Goal: Check status: Check status

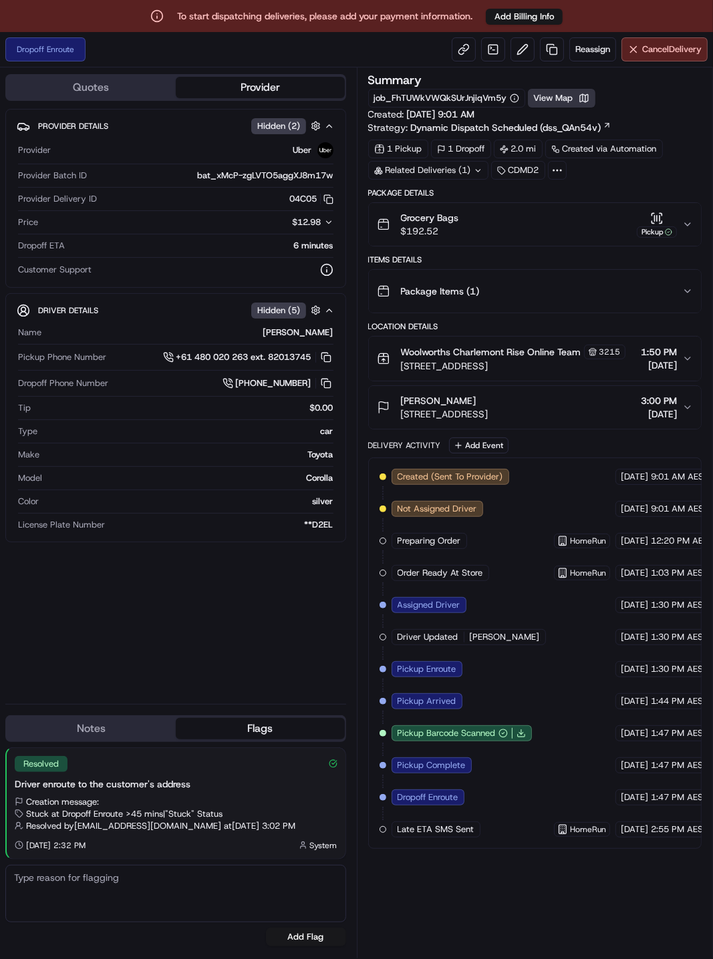
click at [558, 98] on button "View Map" at bounding box center [561, 98] width 67 height 19
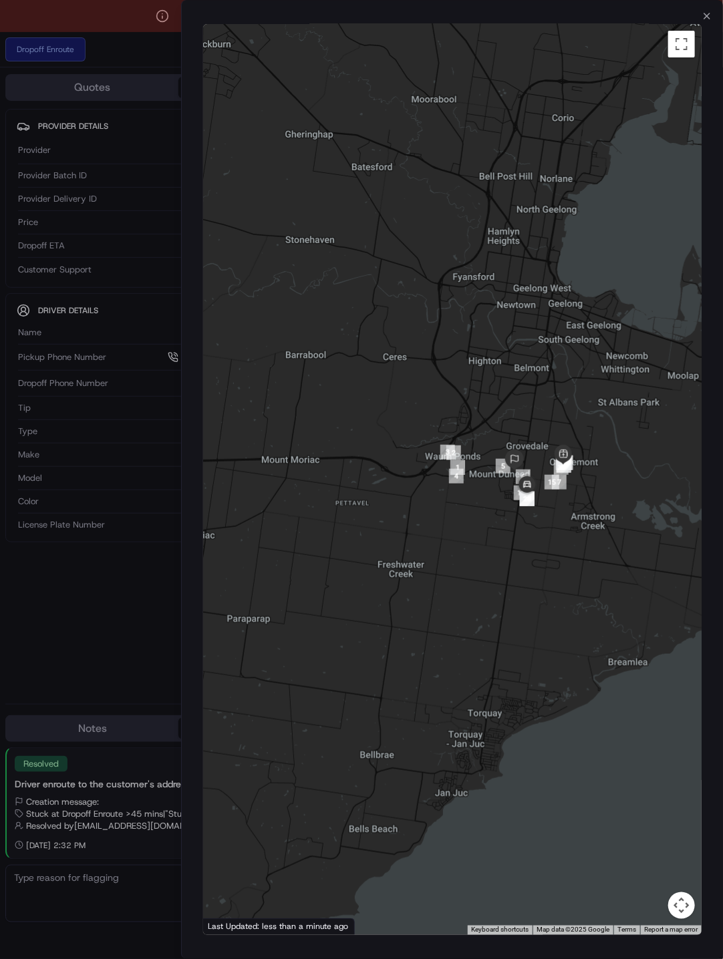
drag, startPoint x: 535, startPoint y: 488, endPoint x: 541, endPoint y: 578, distance: 90.4
click at [541, 578] on div at bounding box center [452, 479] width 499 height 911
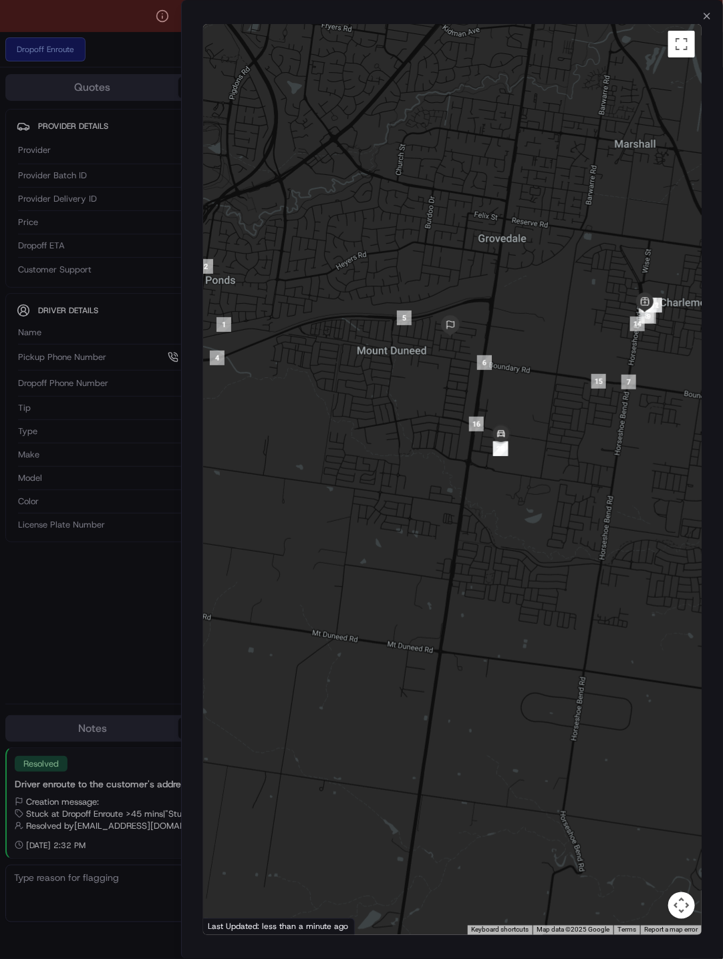
drag, startPoint x: 542, startPoint y: 427, endPoint x: 567, endPoint y: 526, distance: 102.4
click at [567, 526] on div at bounding box center [452, 479] width 499 height 911
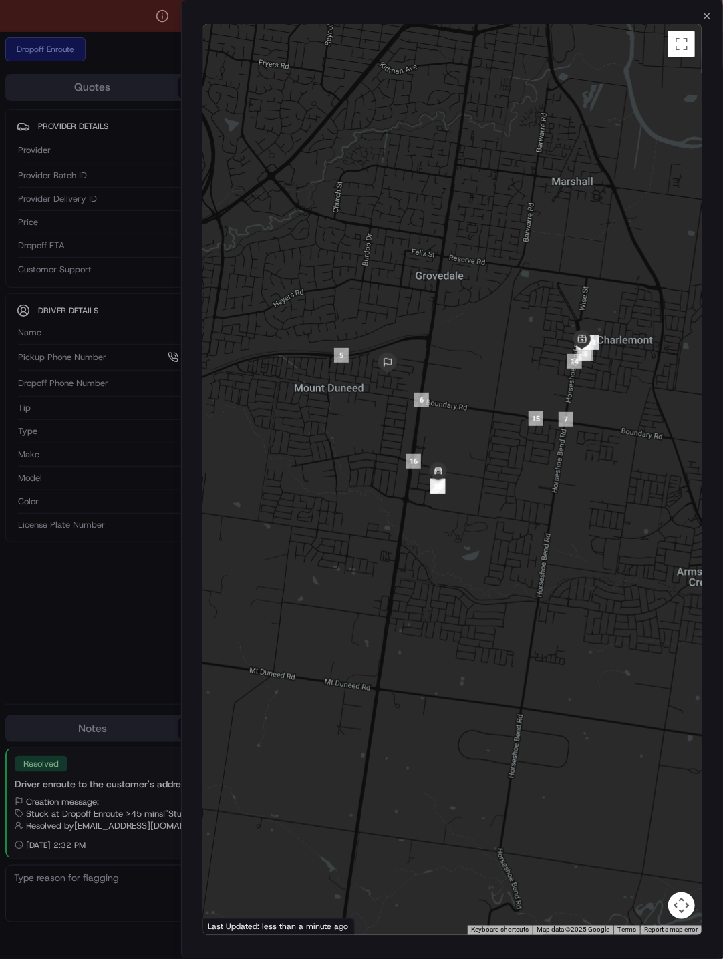
drag, startPoint x: 582, startPoint y: 334, endPoint x: 542, endPoint y: 346, distance: 41.2
click at [542, 346] on div at bounding box center [452, 479] width 499 height 911
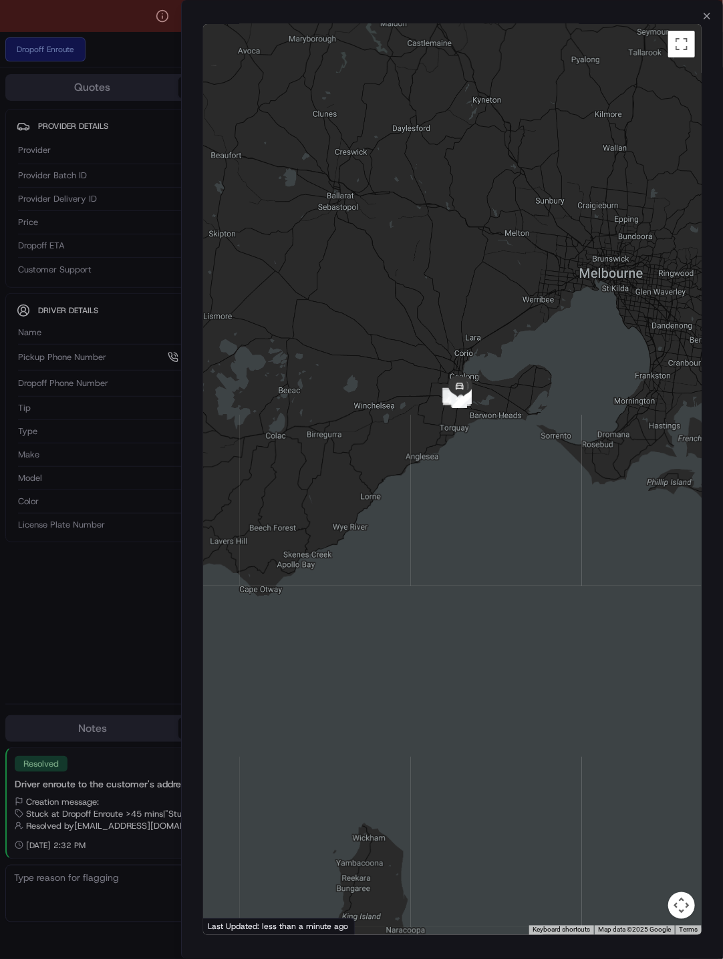
drag, startPoint x: 510, startPoint y: 253, endPoint x: 500, endPoint y: 353, distance: 100.1
click at [500, 353] on div at bounding box center [452, 479] width 499 height 911
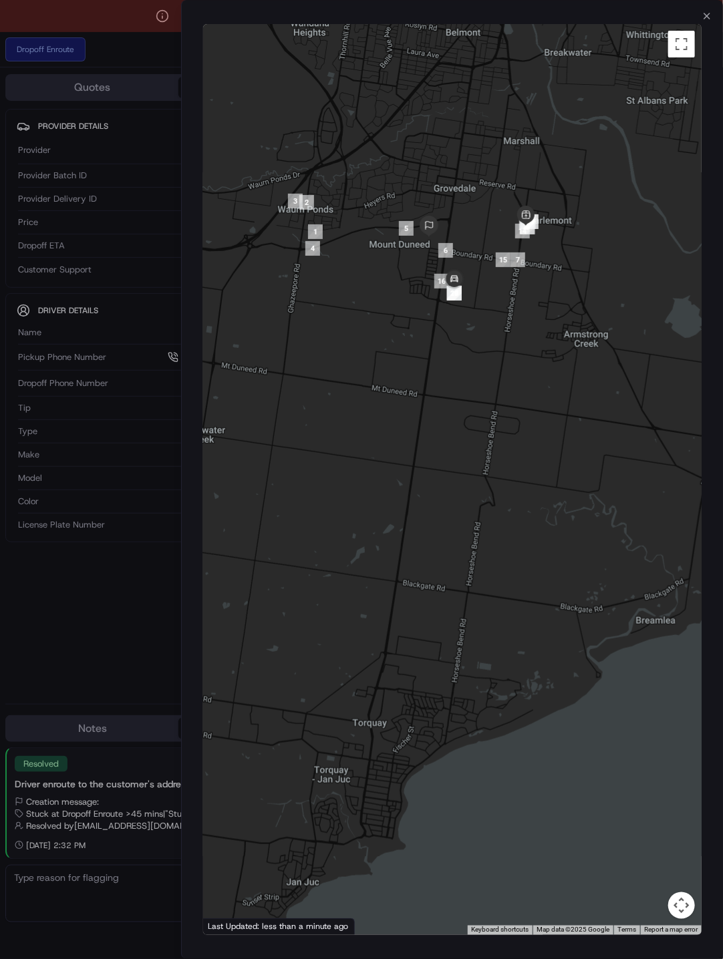
drag, startPoint x: 455, startPoint y: 304, endPoint x: 562, endPoint y: 504, distance: 226.6
click at [569, 512] on div at bounding box center [452, 479] width 499 height 911
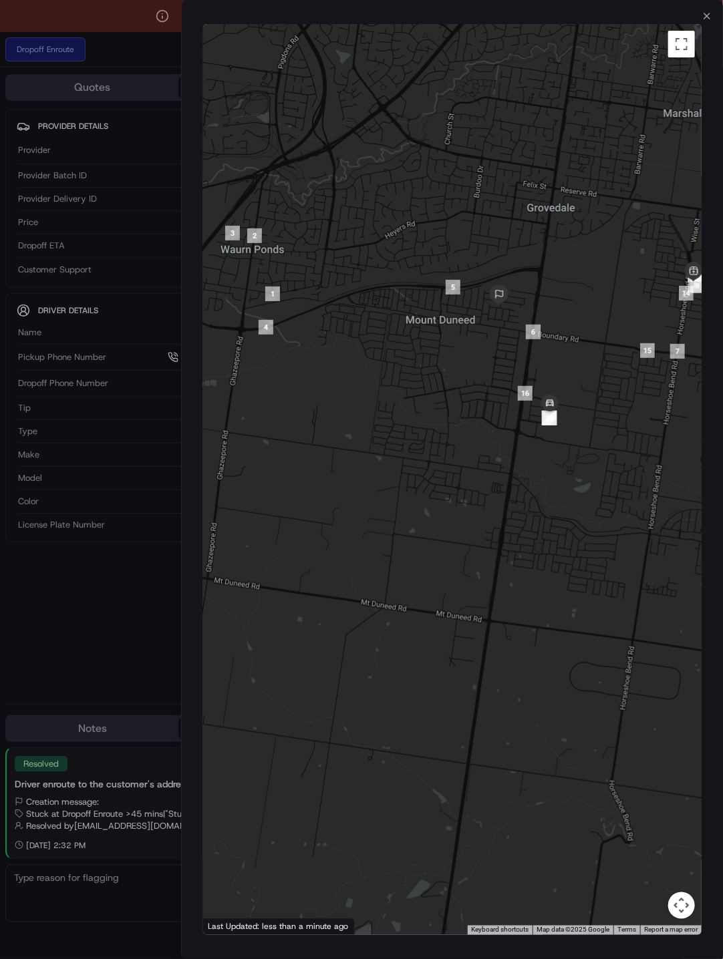
drag, startPoint x: 564, startPoint y: 285, endPoint x: 581, endPoint y: 320, distance: 38.8
click at [581, 320] on div at bounding box center [452, 479] width 499 height 911
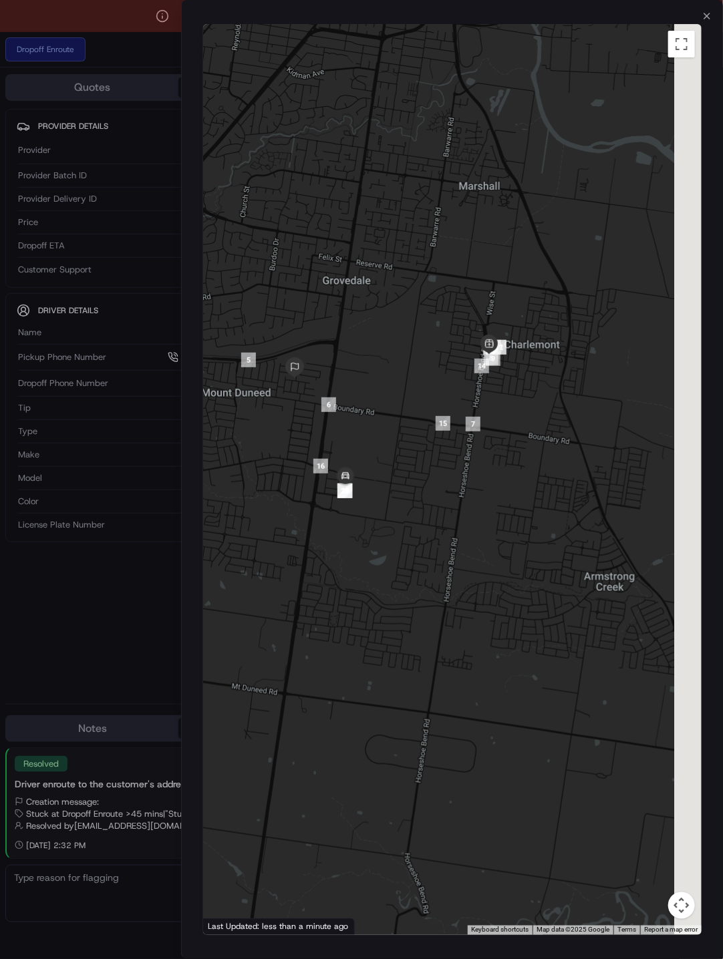
drag, startPoint x: 565, startPoint y: 305, endPoint x: 364, endPoint y: 375, distance: 213.0
click at [364, 375] on div at bounding box center [452, 479] width 499 height 911
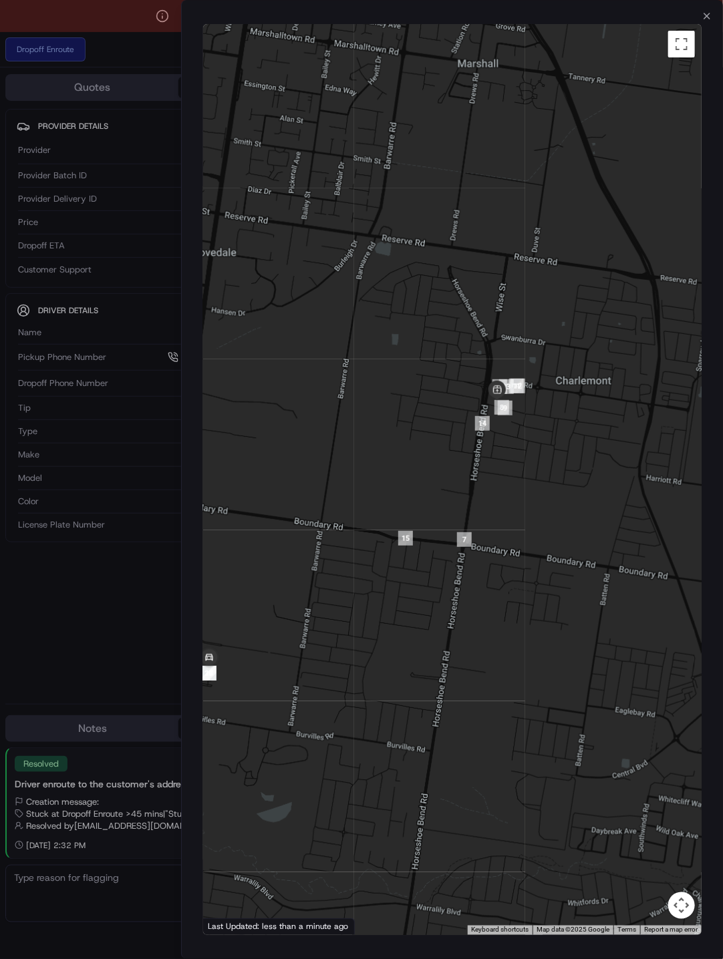
drag, startPoint x: 405, startPoint y: 421, endPoint x: 544, endPoint y: 382, distance: 144.3
click at [544, 382] on div at bounding box center [452, 479] width 499 height 911
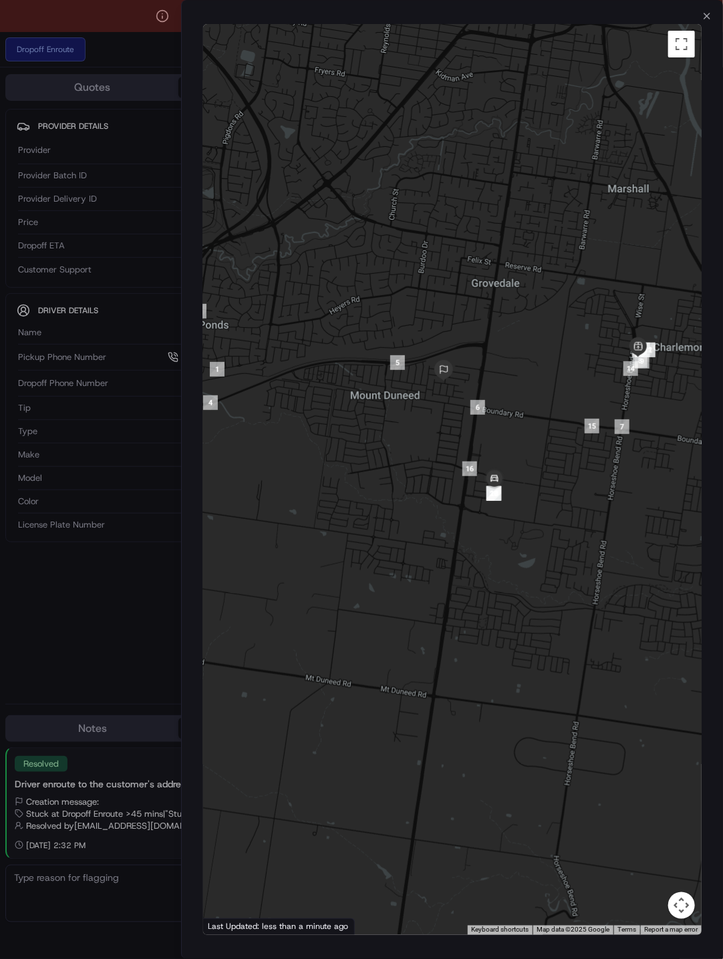
click at [508, 391] on div at bounding box center [452, 479] width 499 height 911
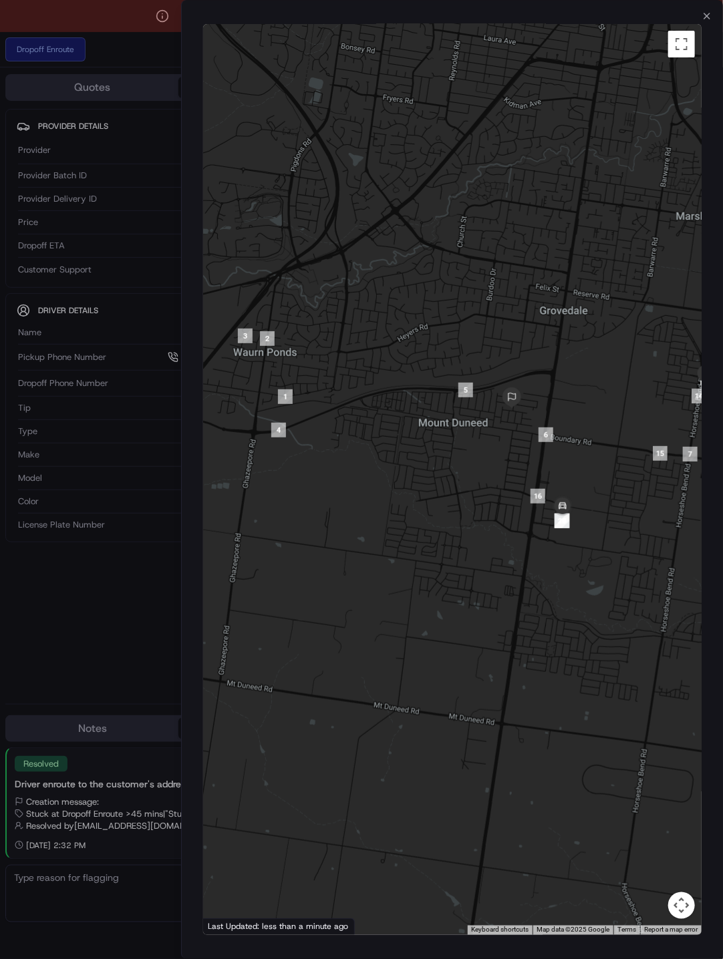
drag, startPoint x: 535, startPoint y: 424, endPoint x: 603, endPoint y: 454, distance: 73.9
click at [605, 453] on div at bounding box center [452, 479] width 499 height 911
click at [112, 591] on div at bounding box center [361, 479] width 723 height 959
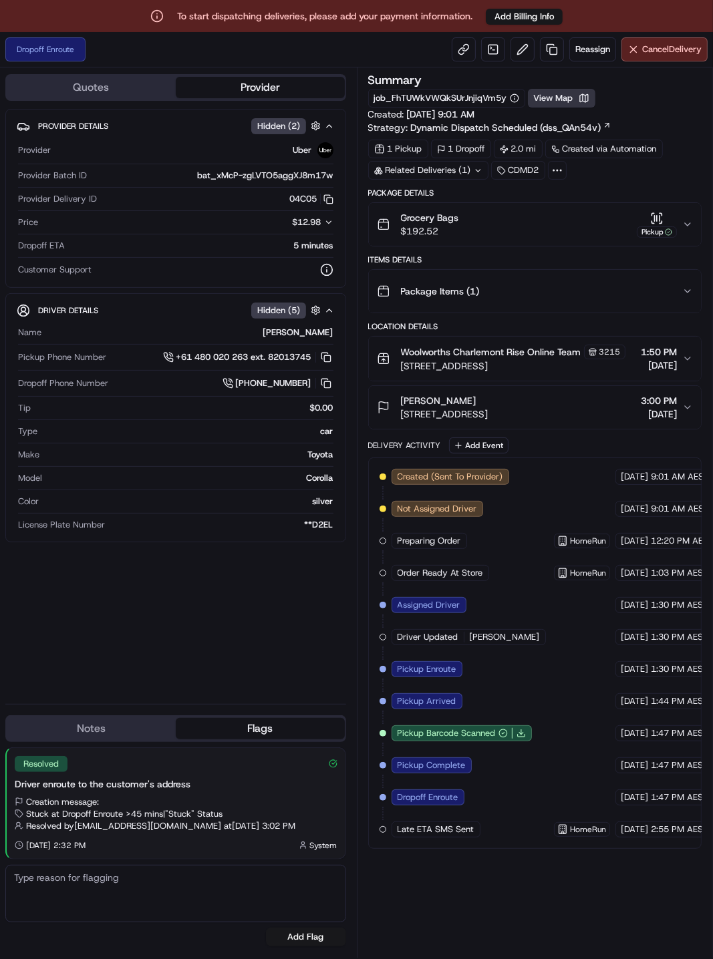
click at [569, 97] on button "View Map" at bounding box center [561, 98] width 67 height 19
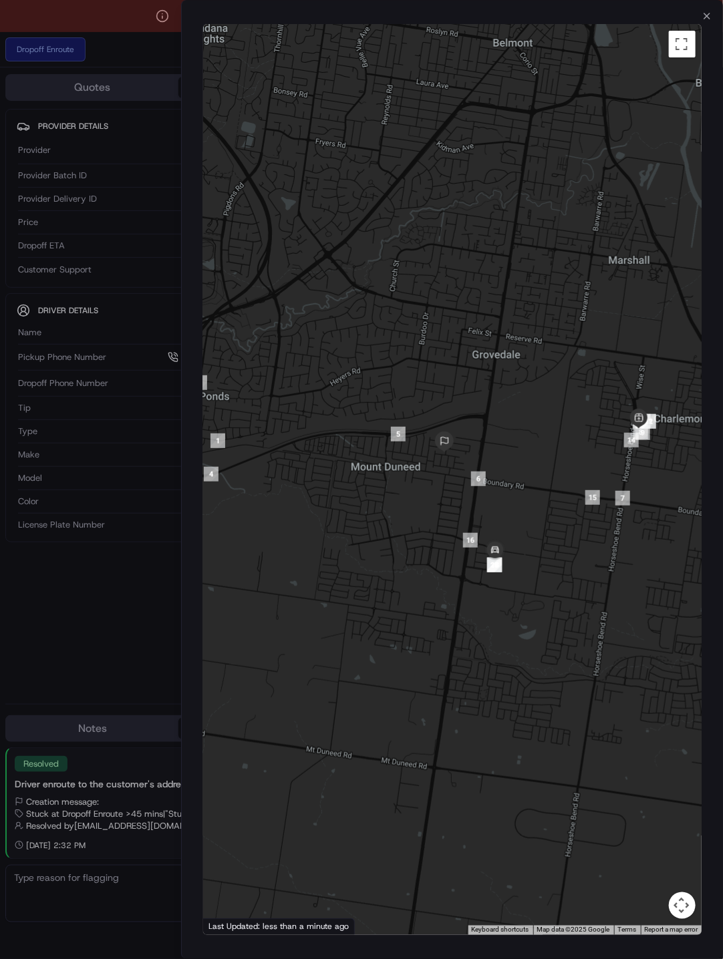
drag, startPoint x: 577, startPoint y: 438, endPoint x: 536, endPoint y: 430, distance: 41.5
click at [536, 430] on div at bounding box center [452, 479] width 499 height 911
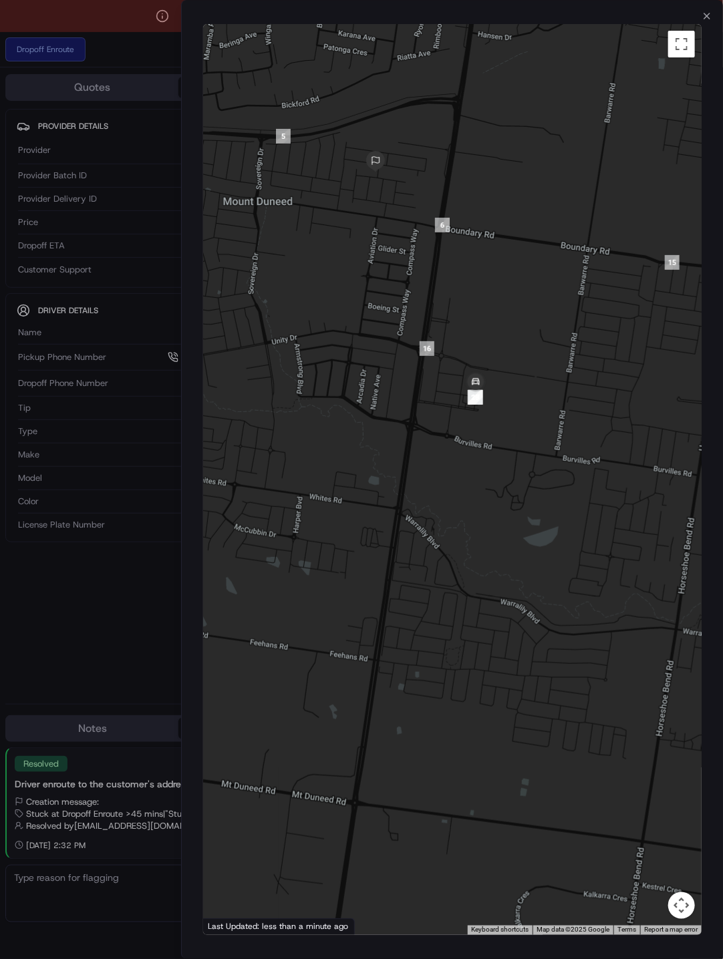
drag, startPoint x: 489, startPoint y: 367, endPoint x: 556, endPoint y: 494, distance: 143.4
click at [556, 494] on div at bounding box center [452, 479] width 499 height 911
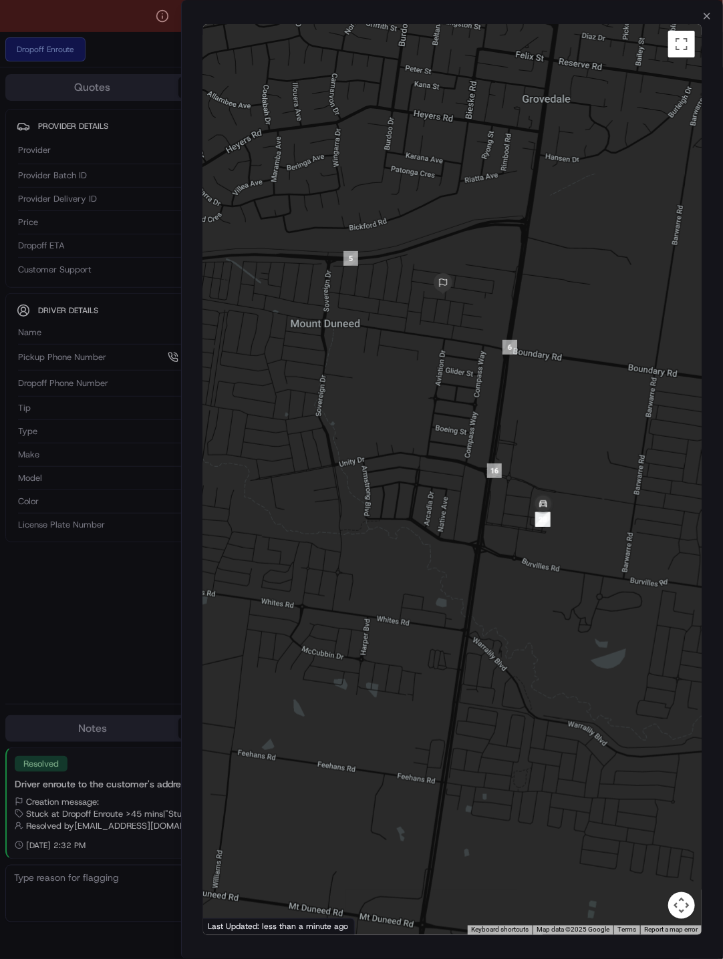
click at [110, 626] on div at bounding box center [361, 479] width 723 height 959
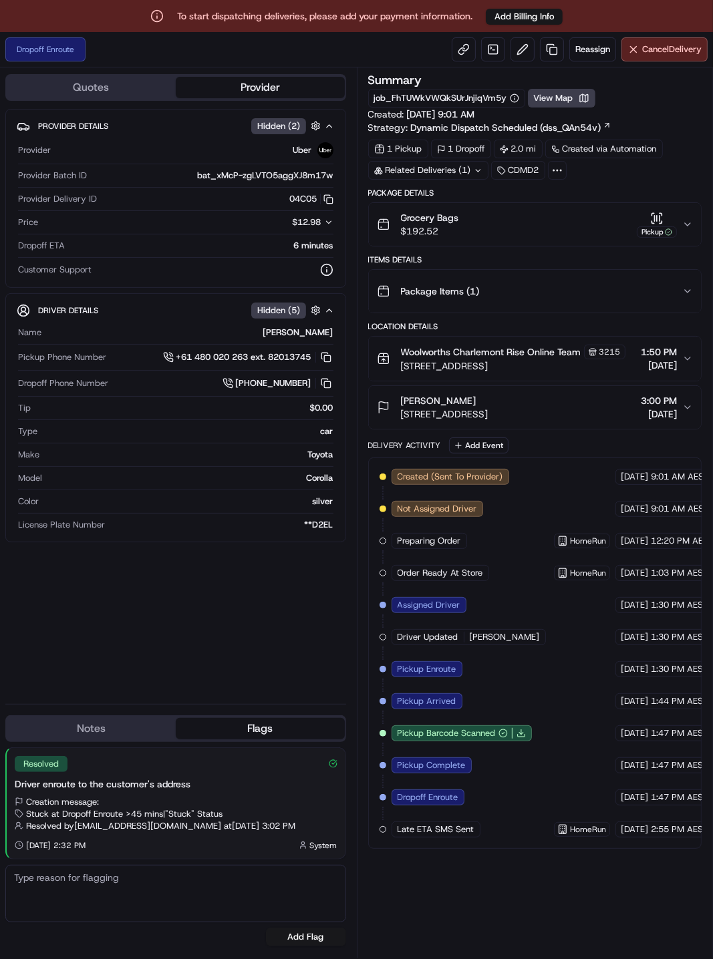
click at [631, 897] on div "Summary job_FhTUWkVWQkSUrJnjiqVm5y View Map Created: [DATE] 9:01 AM Strategy: D…" at bounding box center [535, 513] width 334 height 878
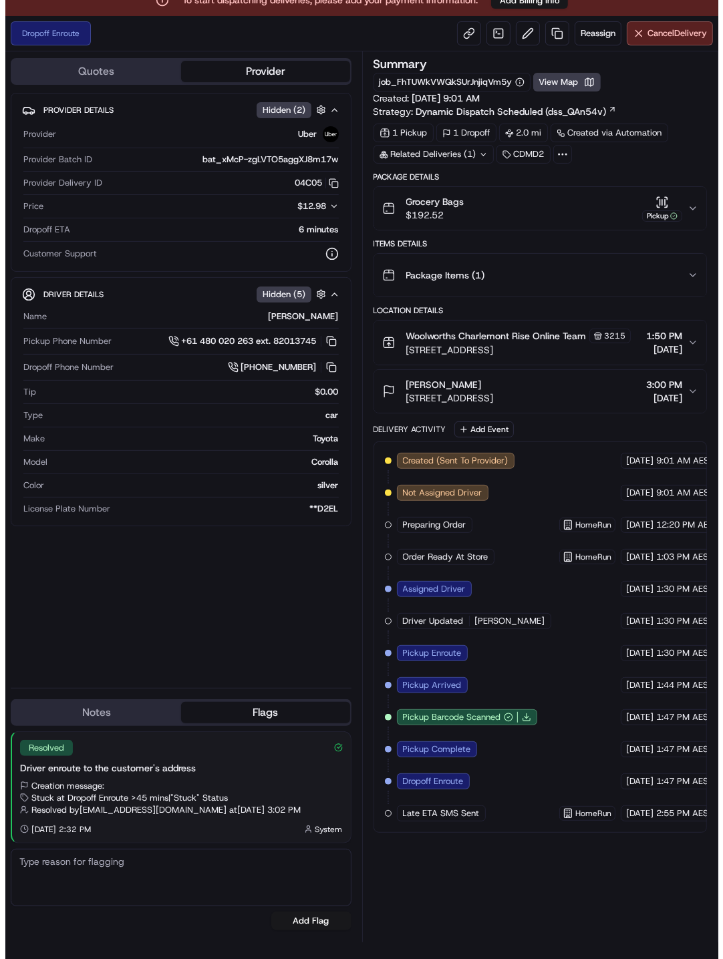
scroll to position [32, 0]
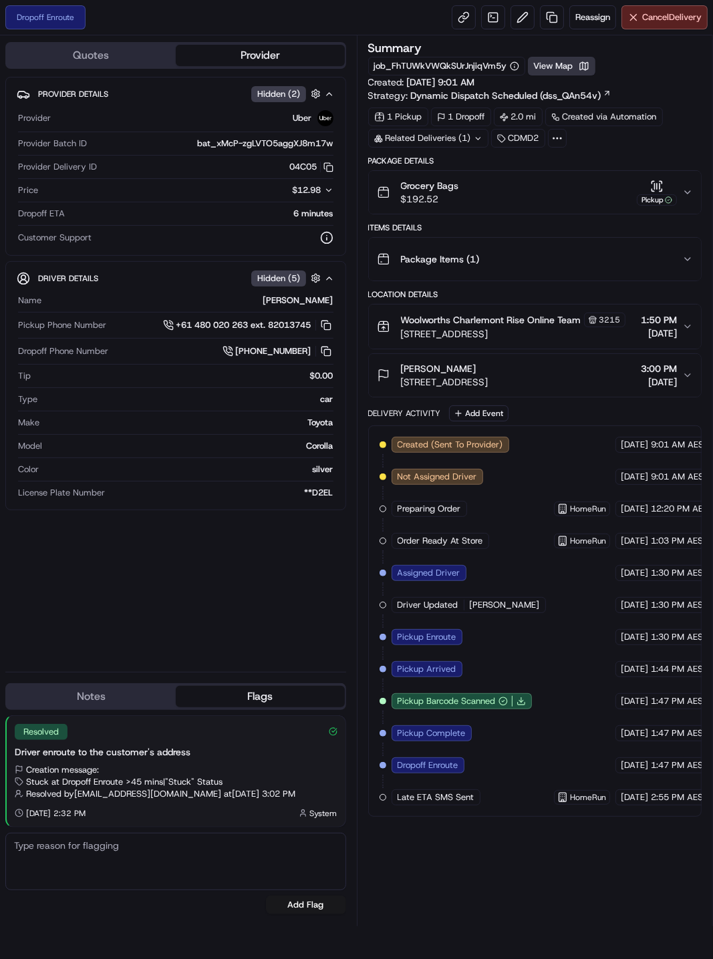
click at [568, 57] on button "View Map" at bounding box center [561, 66] width 67 height 19
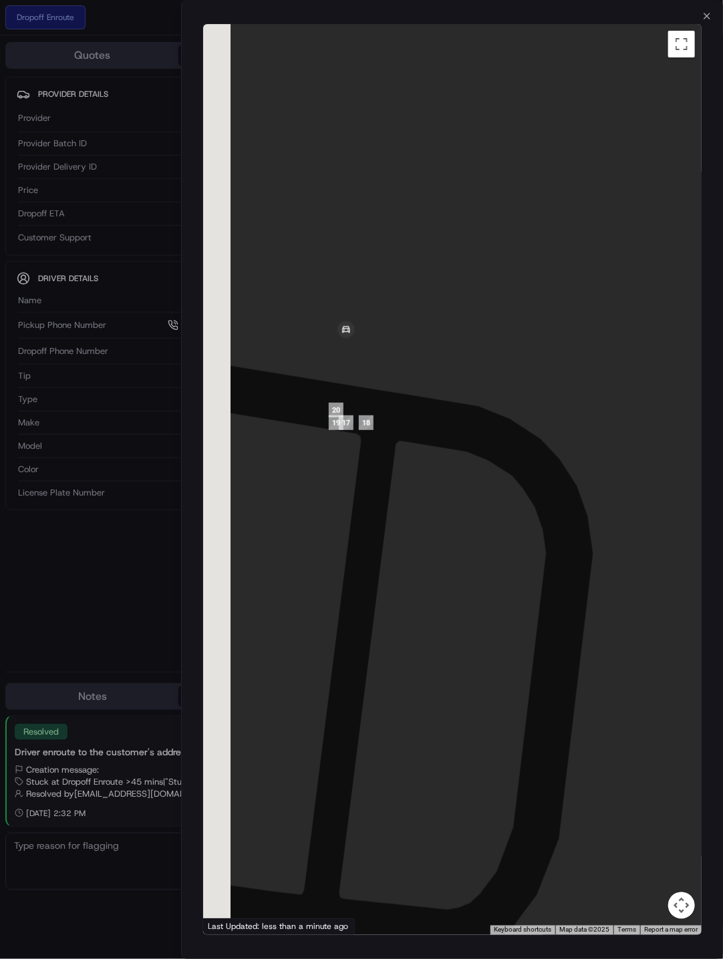
drag, startPoint x: 377, startPoint y: 496, endPoint x: 548, endPoint y: 578, distance: 189.5
click at [548, 578] on div at bounding box center [452, 479] width 499 height 911
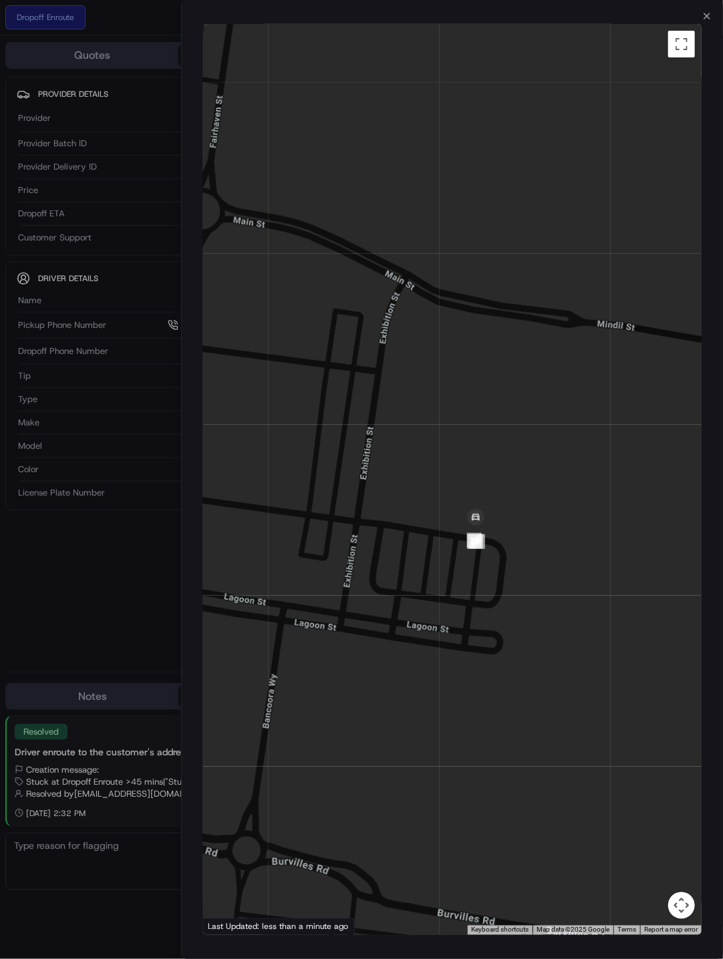
drag, startPoint x: 420, startPoint y: 371, endPoint x: 518, endPoint y: 402, distance: 103.5
click at [518, 402] on div at bounding box center [452, 479] width 499 height 911
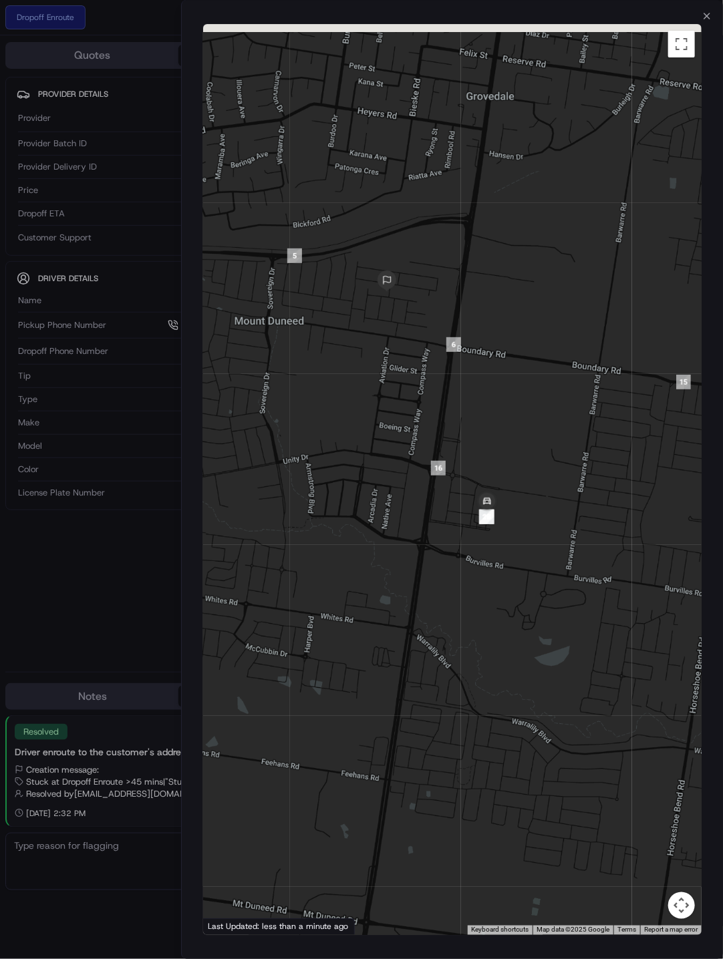
drag, startPoint x: 533, startPoint y: 361, endPoint x: 499, endPoint y: 451, distance: 95.8
click at [499, 451] on div at bounding box center [452, 479] width 499 height 911
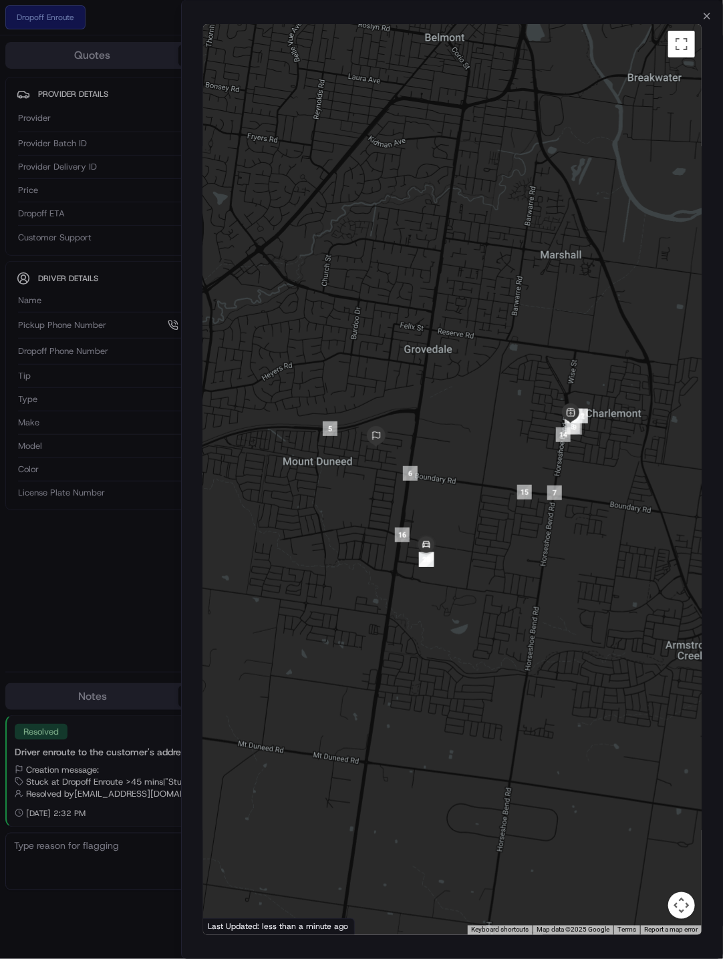
drag, startPoint x: 542, startPoint y: 392, endPoint x: 482, endPoint y: 450, distance: 83.2
click at [482, 450] on div at bounding box center [452, 479] width 499 height 911
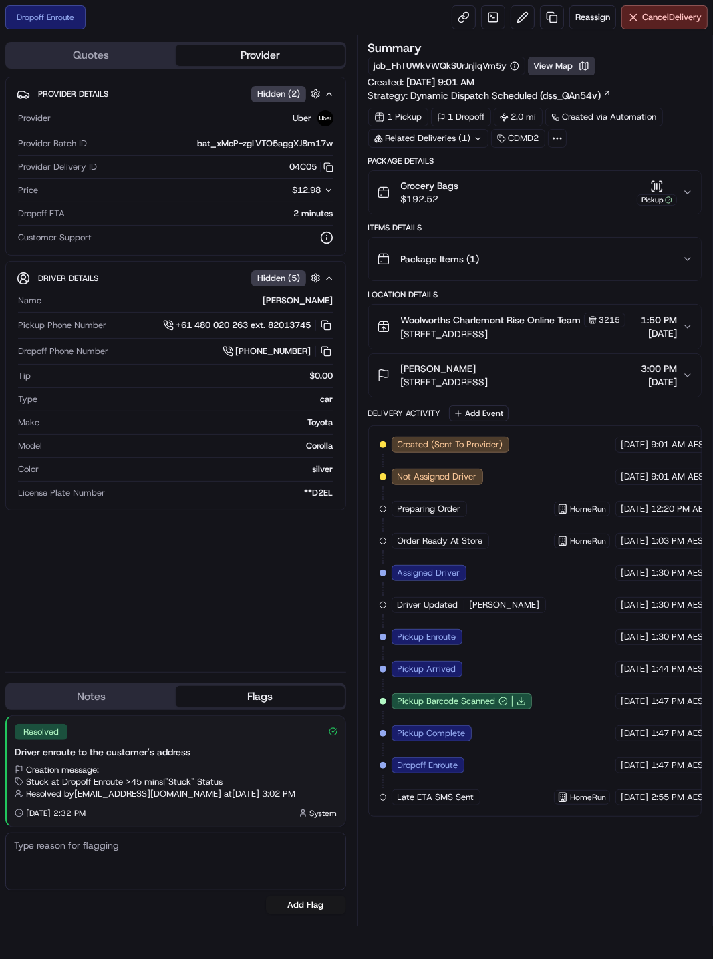
click at [556, 67] on button "View Map" at bounding box center [561, 66] width 67 height 19
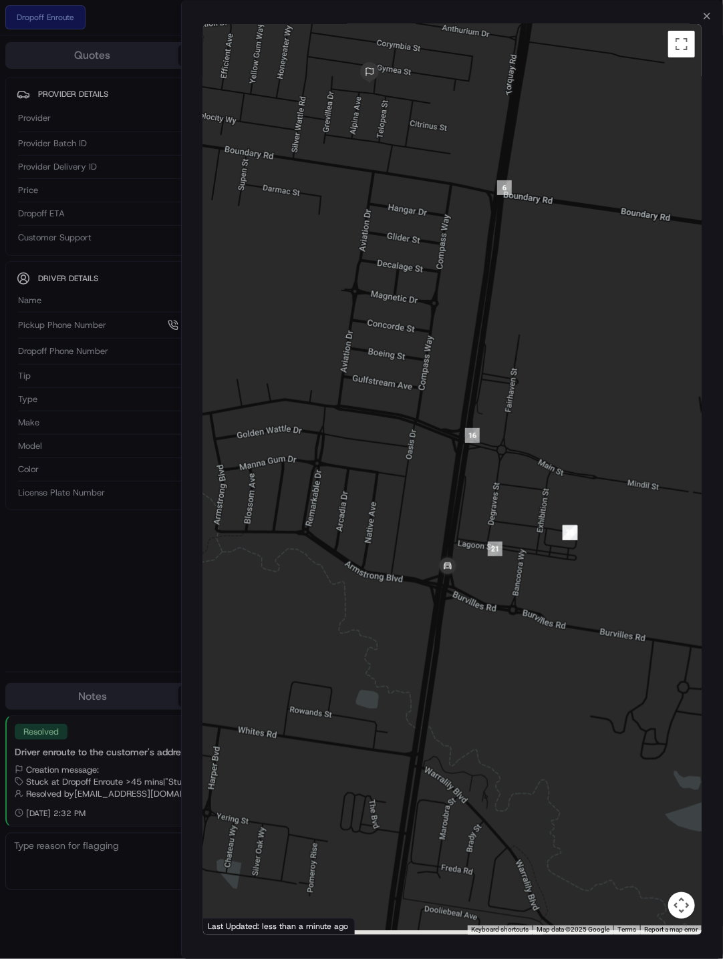
drag, startPoint x: 521, startPoint y: 484, endPoint x: 585, endPoint y: 452, distance: 71.4
click at [585, 452] on div at bounding box center [452, 479] width 499 height 911
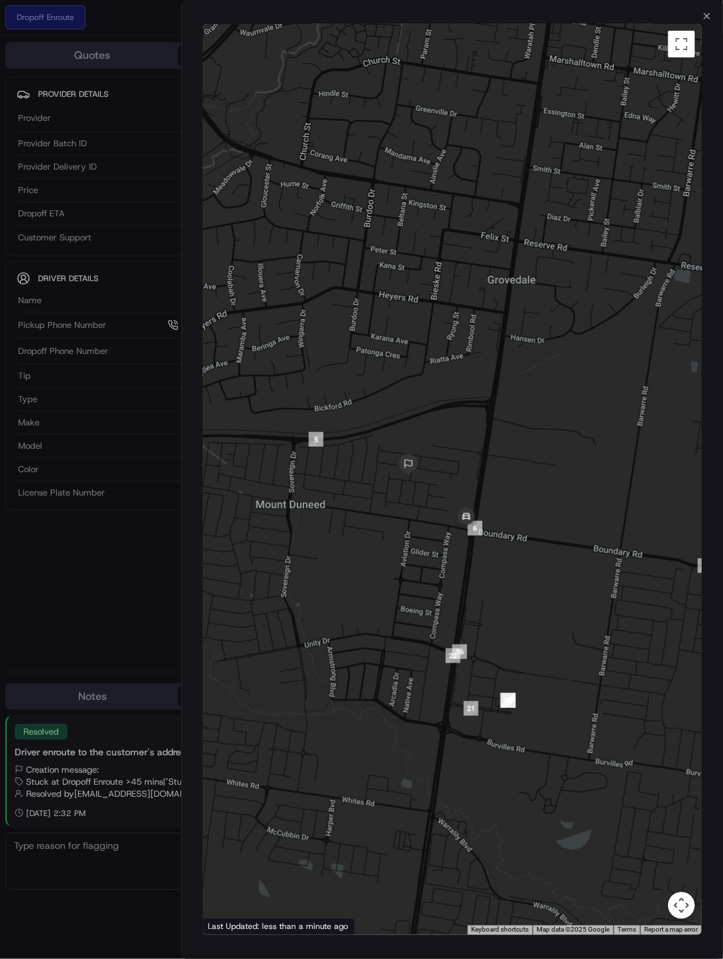
drag, startPoint x: 591, startPoint y: 385, endPoint x: 612, endPoint y: 434, distance: 53.0
click at [612, 434] on div at bounding box center [452, 479] width 499 height 911
